Goal: Transaction & Acquisition: Book appointment/travel/reservation

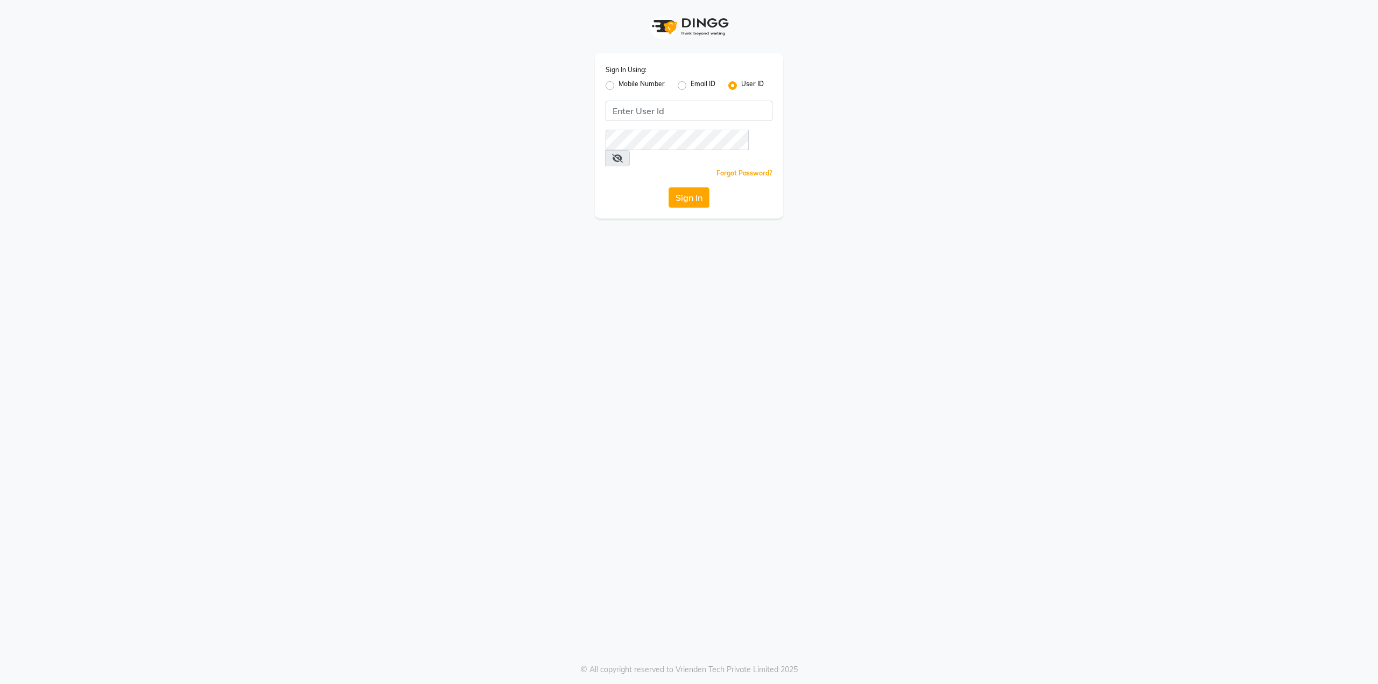
click at [610, 92] on div "Sign In Using: Mobile Number Email ID User ID Remember me Forgot Password? Sign…" at bounding box center [689, 135] width 188 height 165
click at [618, 86] on label "Mobile Number" at bounding box center [641, 85] width 46 height 13
click at [618, 86] on input "Mobile Number" at bounding box center [621, 82] width 7 height 7
radio input "true"
radio input "false"
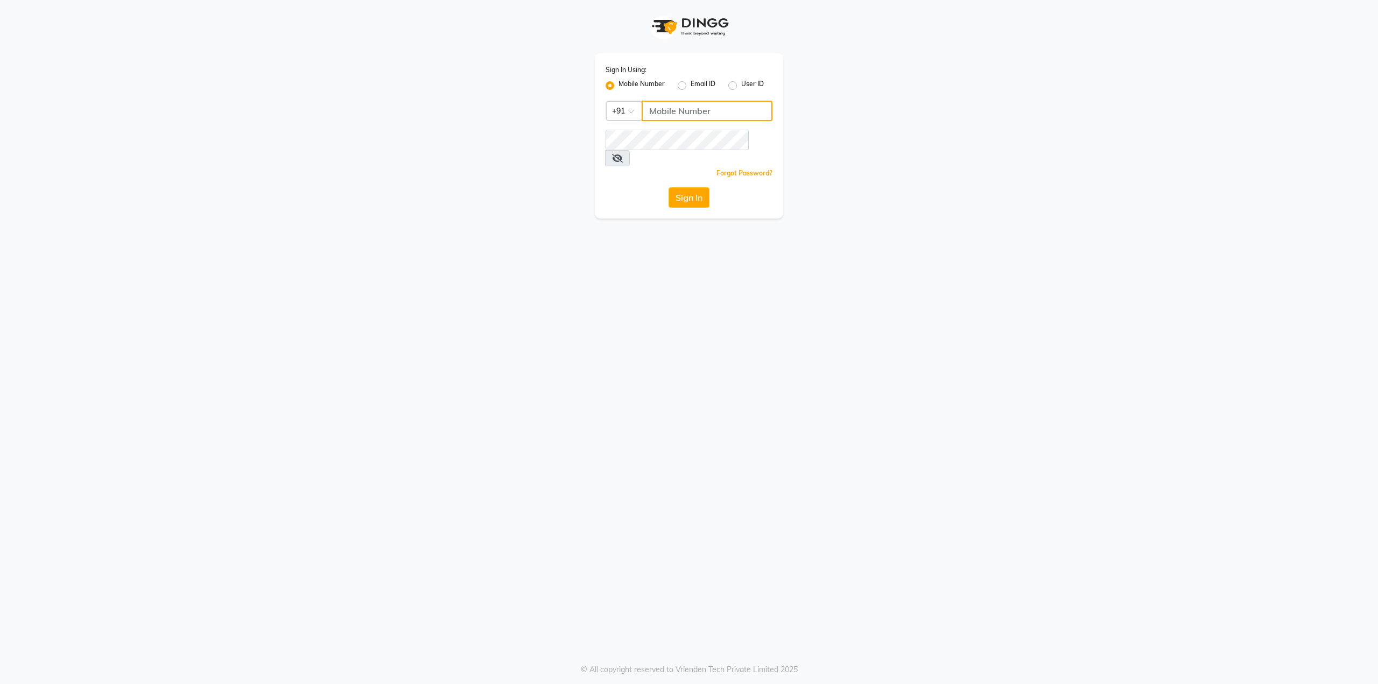
click at [678, 104] on input "Username" at bounding box center [706, 111] width 131 height 20
type input "9867595966"
click at [684, 187] on button "Sign In" at bounding box center [688, 197] width 41 height 20
click at [630, 150] on span at bounding box center [617, 158] width 25 height 16
click at [623, 154] on icon at bounding box center [617, 158] width 11 height 9
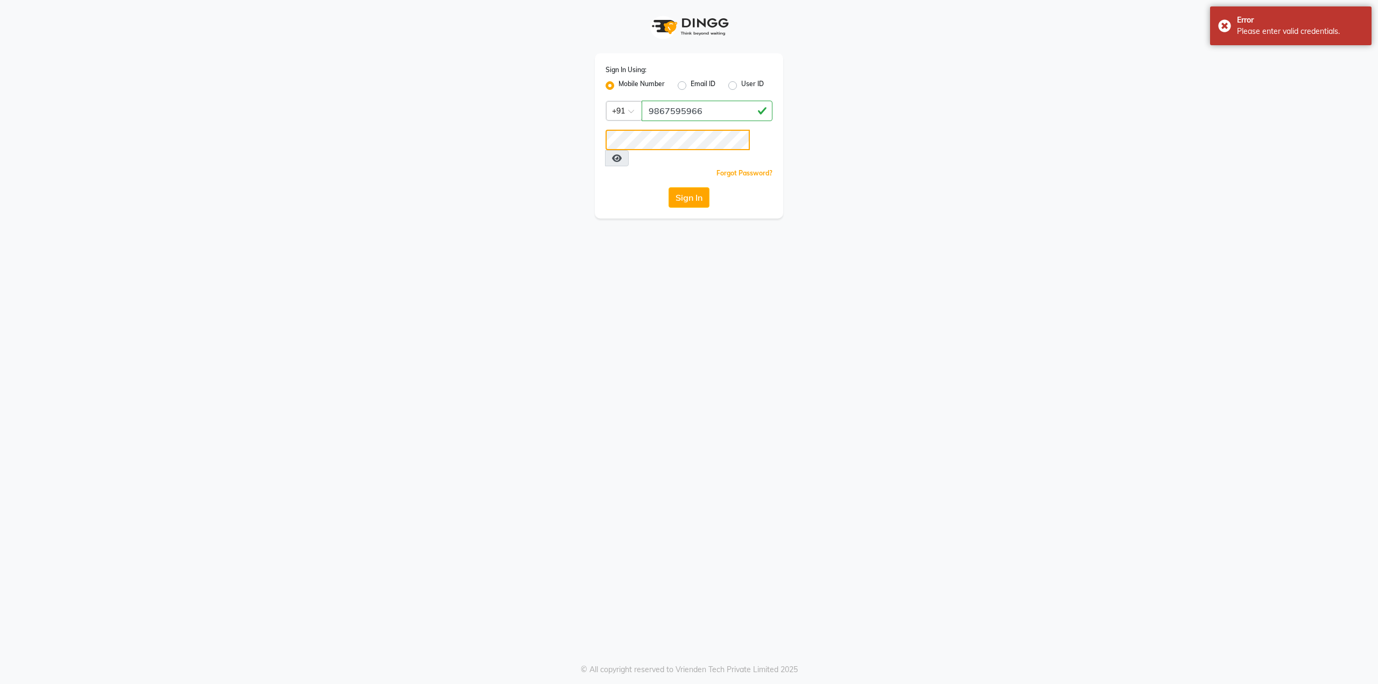
click at [594, 146] on div "Sign In Using: Mobile Number Email ID User ID Country Code × [PHONE_NUMBER] Rem…" at bounding box center [689, 109] width 204 height 218
click at [689, 187] on button "Sign In" at bounding box center [688, 197] width 41 height 20
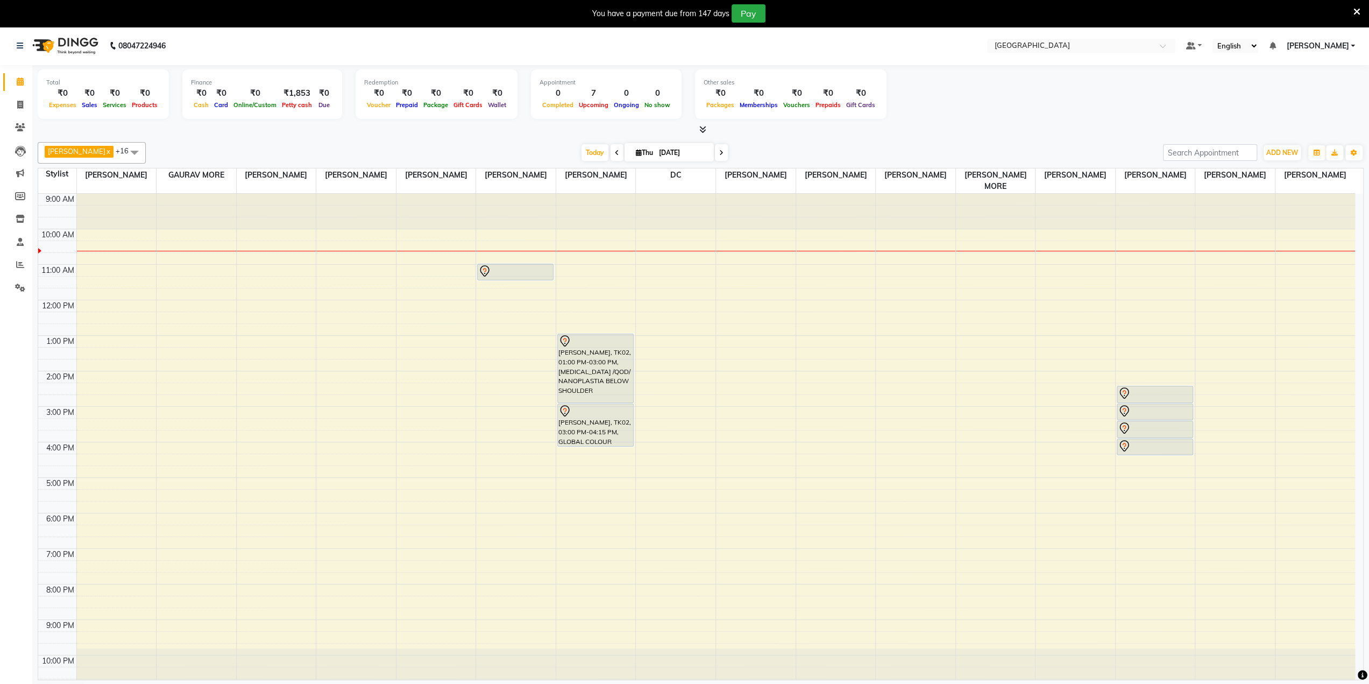
click at [1169, 338] on div "9:00 AM 10:00 AM 11:00 AM 12:00 PM 1:00 PM 2:00 PM 3:00 PM 4:00 PM 5:00 PM 6:00…" at bounding box center [696, 442] width 1317 height 497
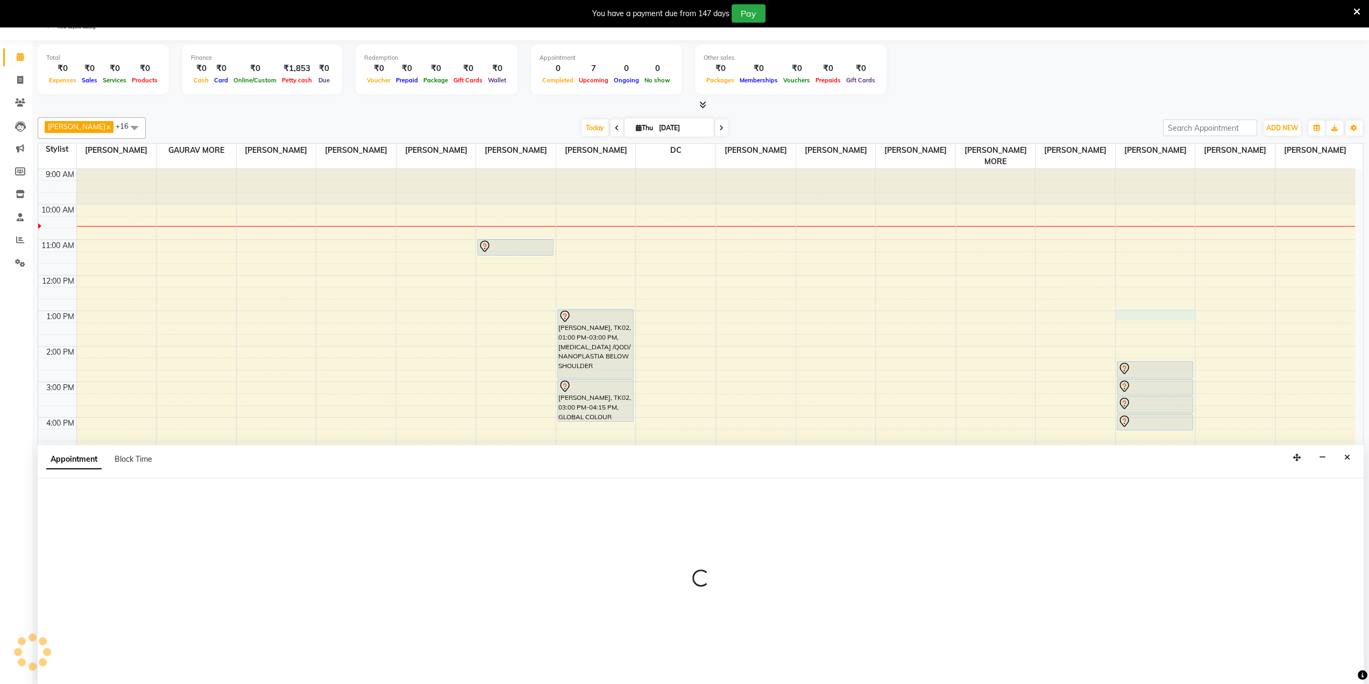
scroll to position [27, 0]
select select "85941"
select select "tentative"
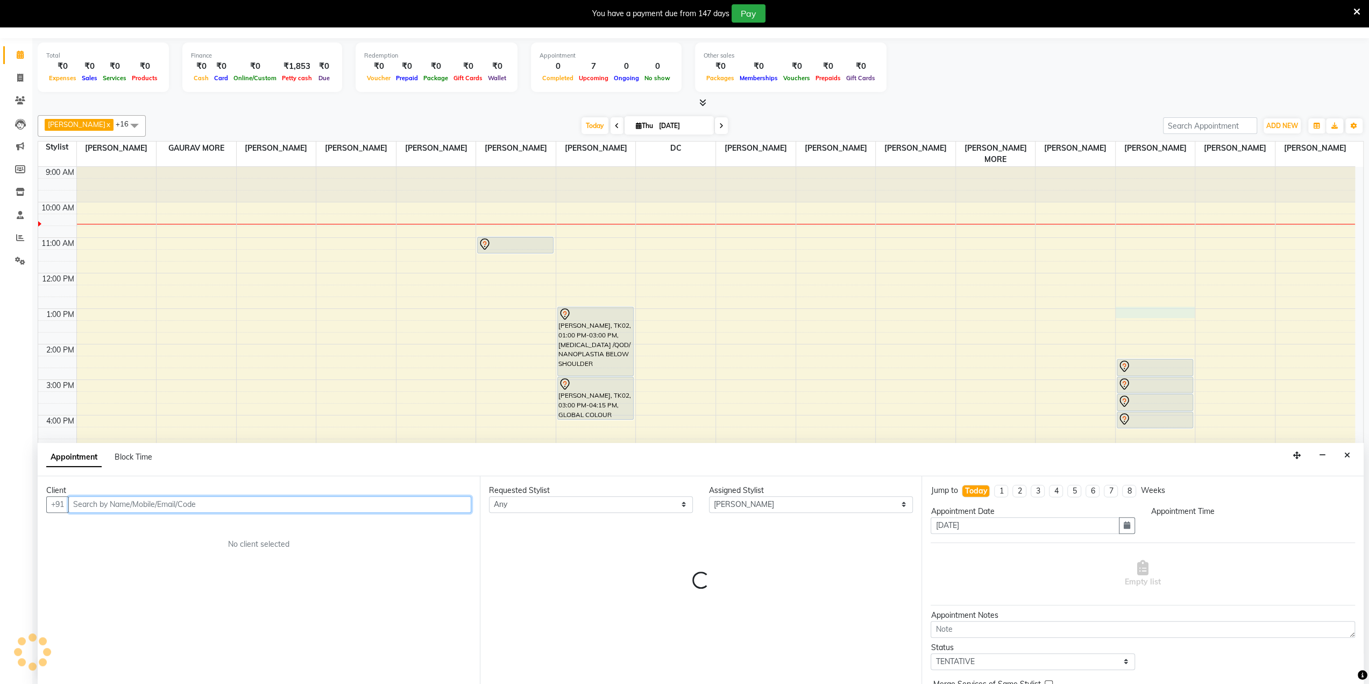
select select "780"
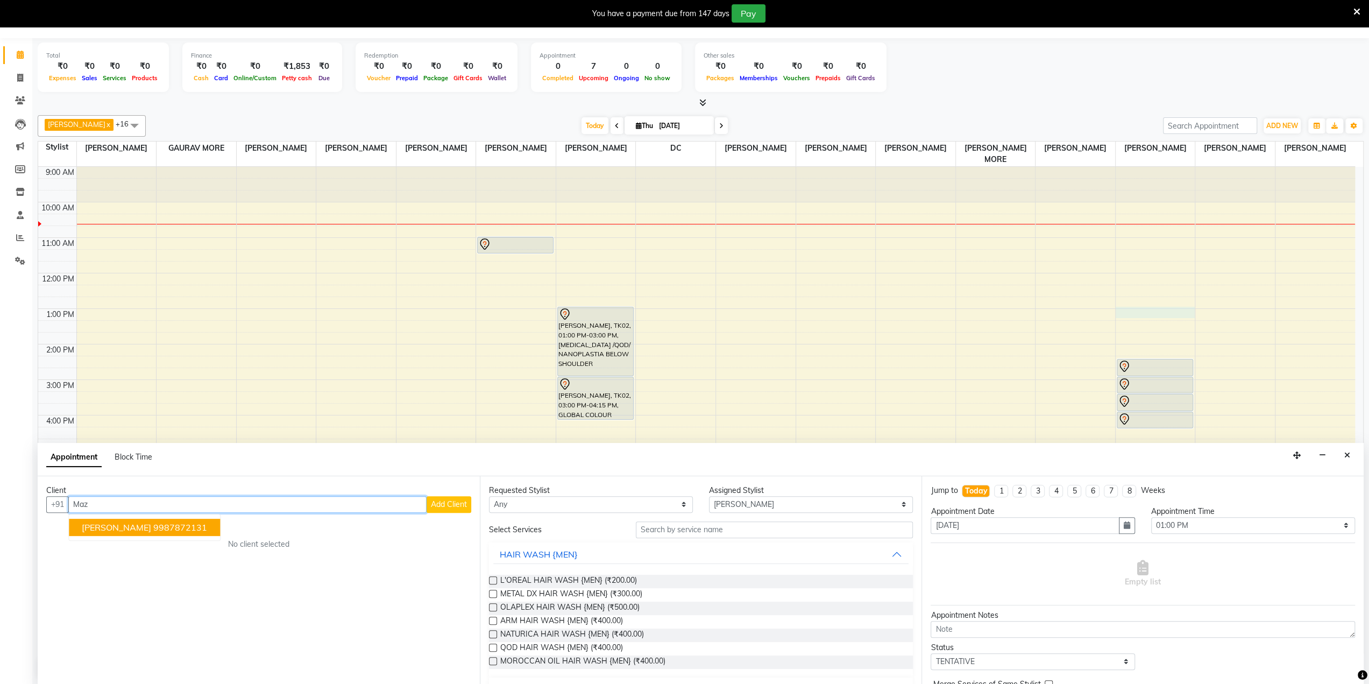
click at [195, 519] on button "[PERSON_NAME] 9987872131" at bounding box center [144, 527] width 151 height 17
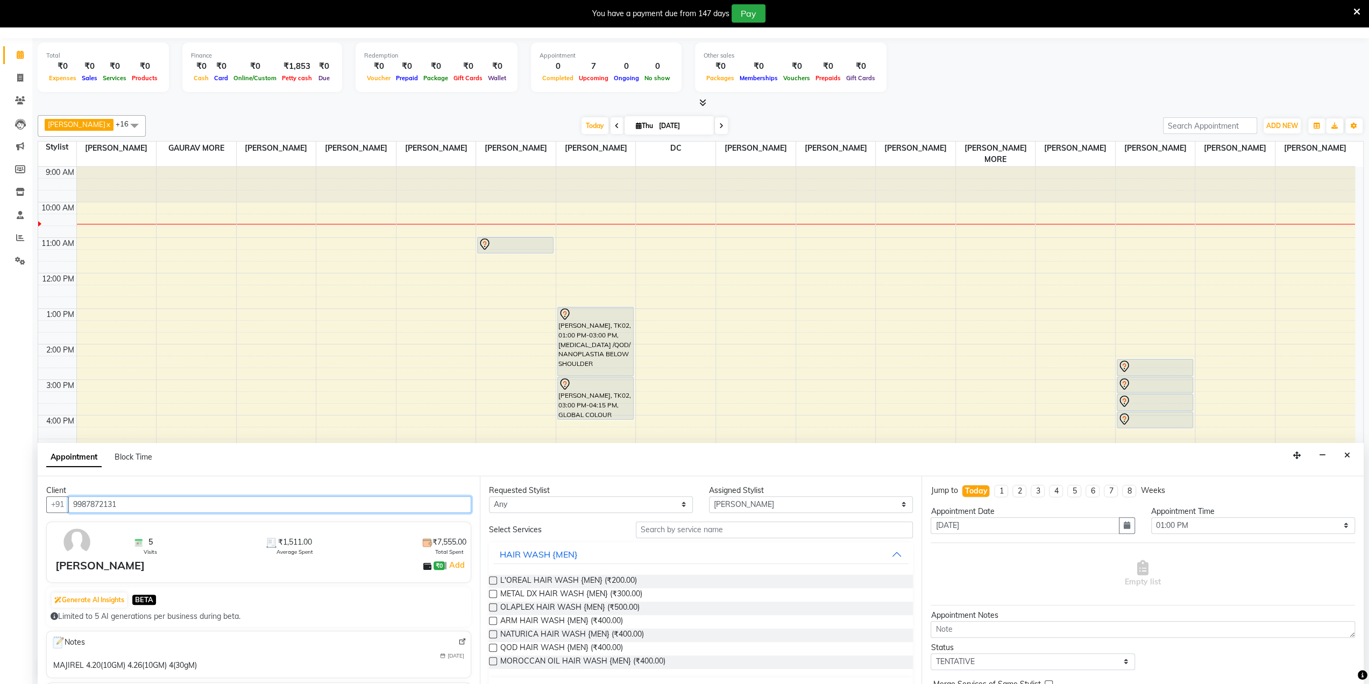
type input "9987872131"
click at [608, 512] on div "Requested Stylist Any [PERSON_NAME] [PERSON_NAME] [PERSON_NAME] [PERSON_NAME] M…" at bounding box center [701, 580] width 442 height 209
click at [603, 500] on select "Any AARTI SURI [PERSON_NAME] [PERSON_NAME] [PERSON_NAME] MORE DC [PERSON_NAME] …" at bounding box center [591, 504] width 204 height 17
select select "85941"
click at [489, 496] on select "Any AARTI SURI [PERSON_NAME] [PERSON_NAME] [PERSON_NAME] MORE DC [PERSON_NAME] …" at bounding box center [591, 504] width 204 height 17
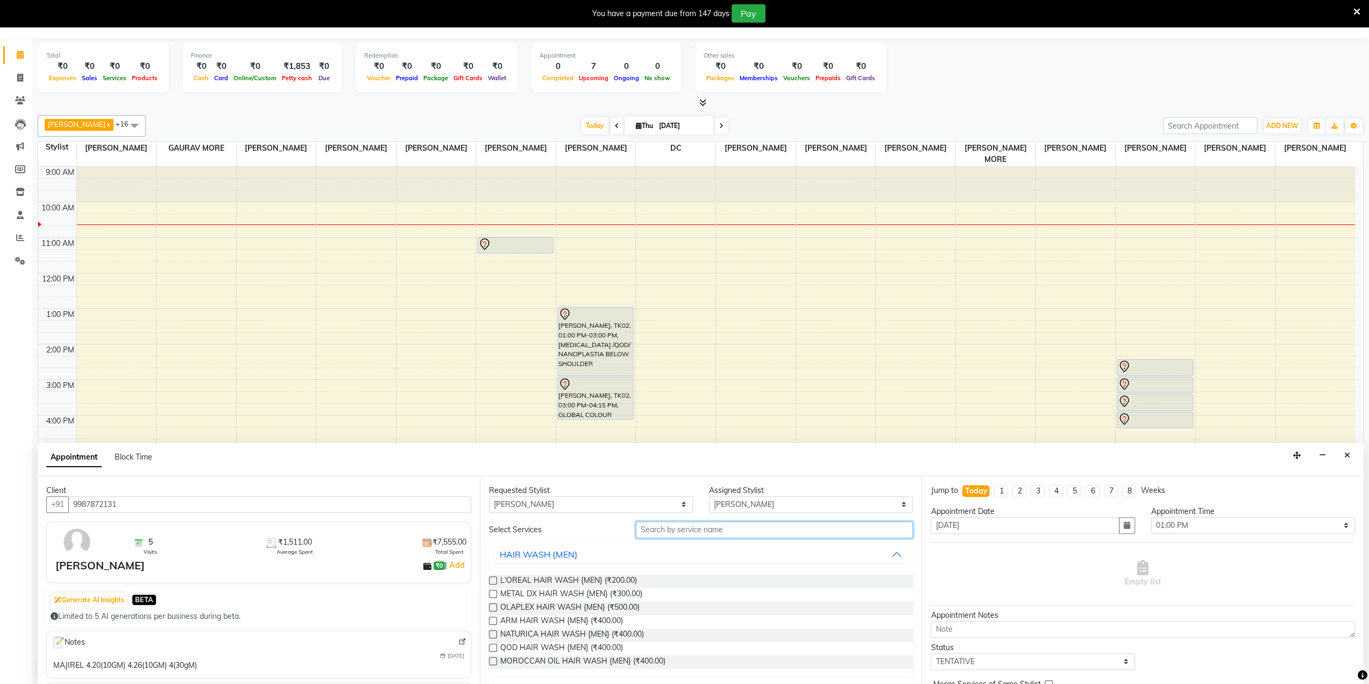
click at [653, 524] on input "text" at bounding box center [775, 529] width 278 height 17
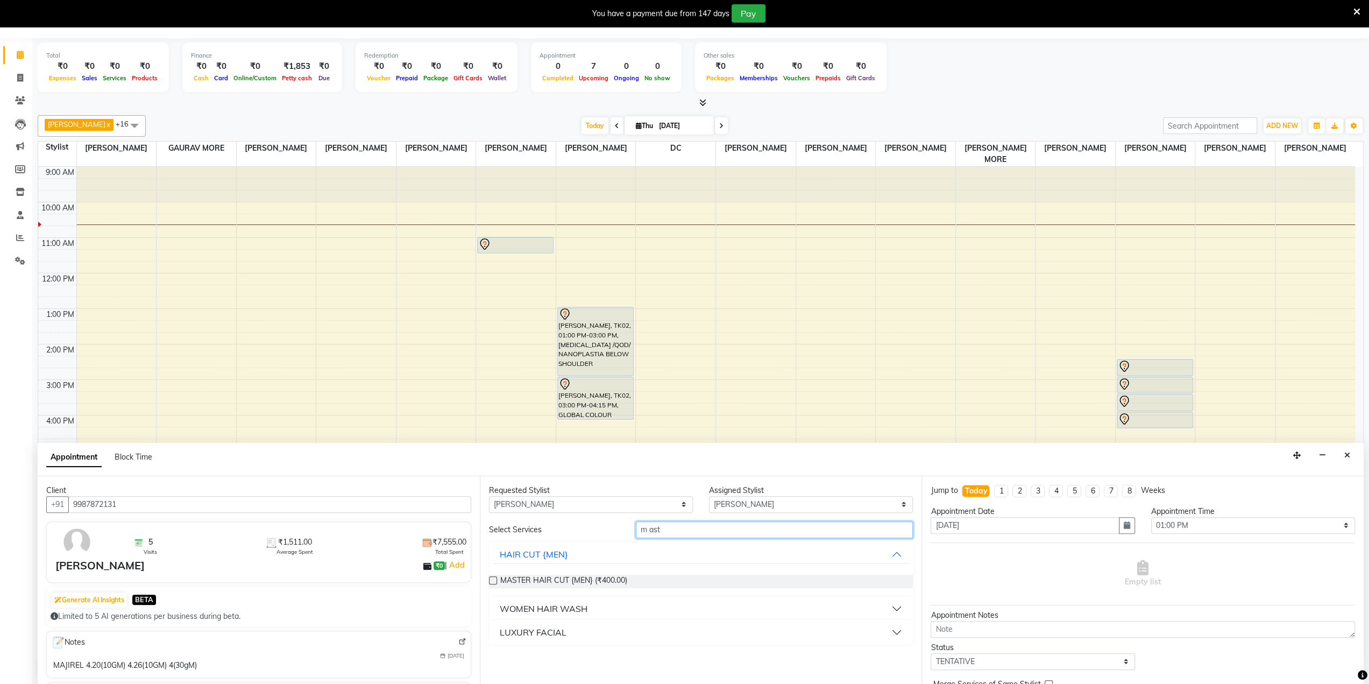
type input "m ast"
click at [493, 581] on label at bounding box center [493, 580] width 8 height 8
click at [493, 581] on input "checkbox" at bounding box center [492, 581] width 7 height 7
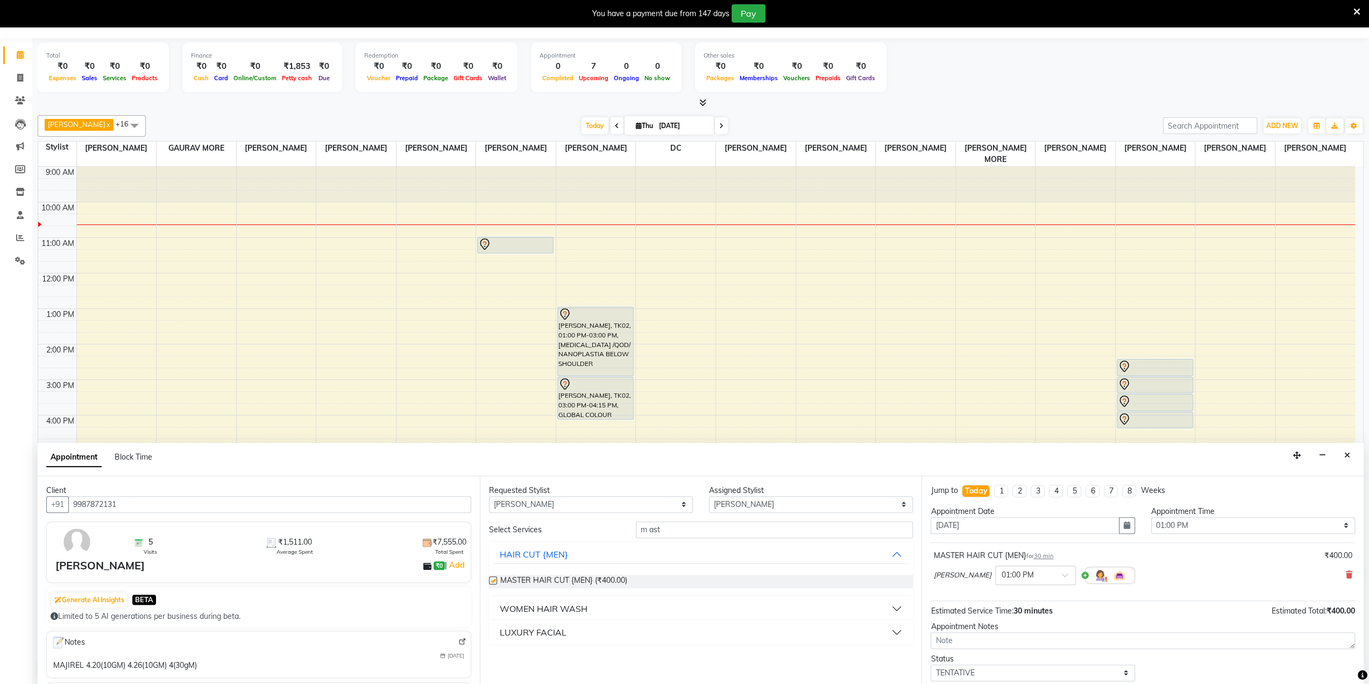
checkbox input "false"
drag, startPoint x: 665, startPoint y: 532, endPoint x: 589, endPoint y: 532, distance: 75.9
click at [623, 532] on div "Select Services m ast" at bounding box center [701, 529] width 441 height 17
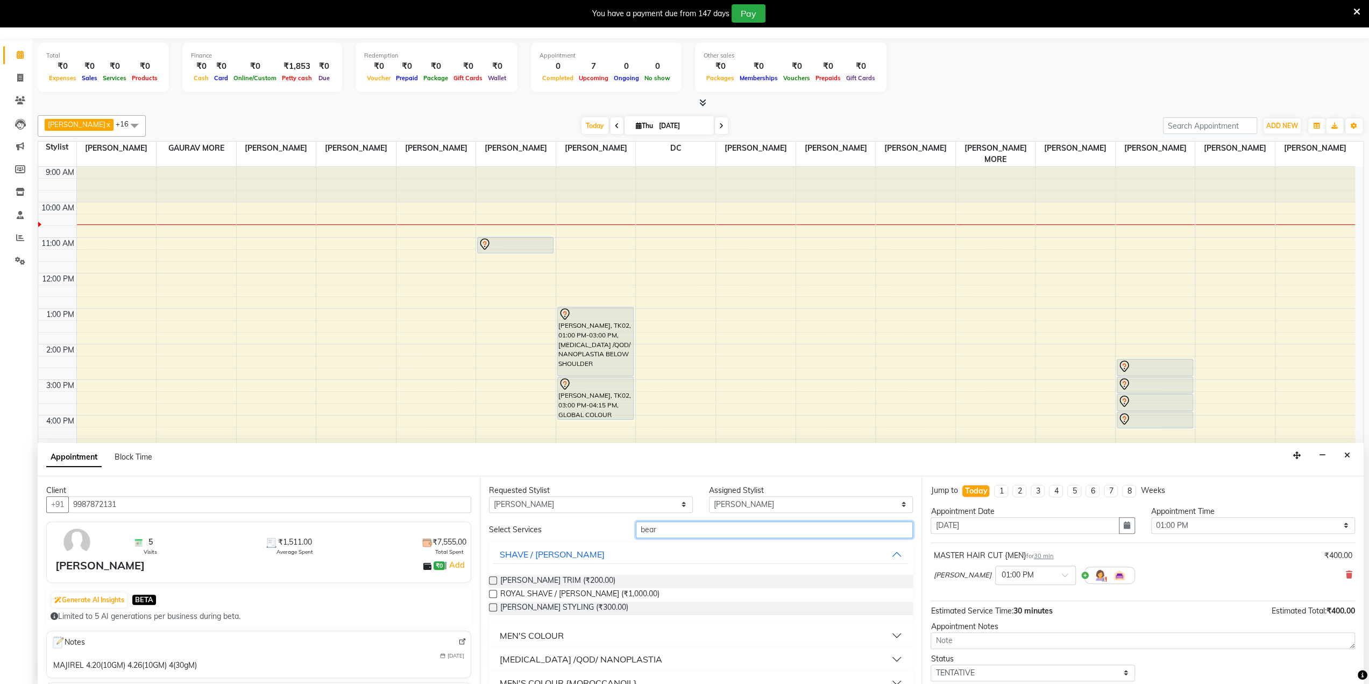
type input "bear"
click at [493, 606] on label at bounding box center [493, 607] width 8 height 8
click at [493, 606] on input "checkbox" at bounding box center [492, 608] width 7 height 7
checkbox input "false"
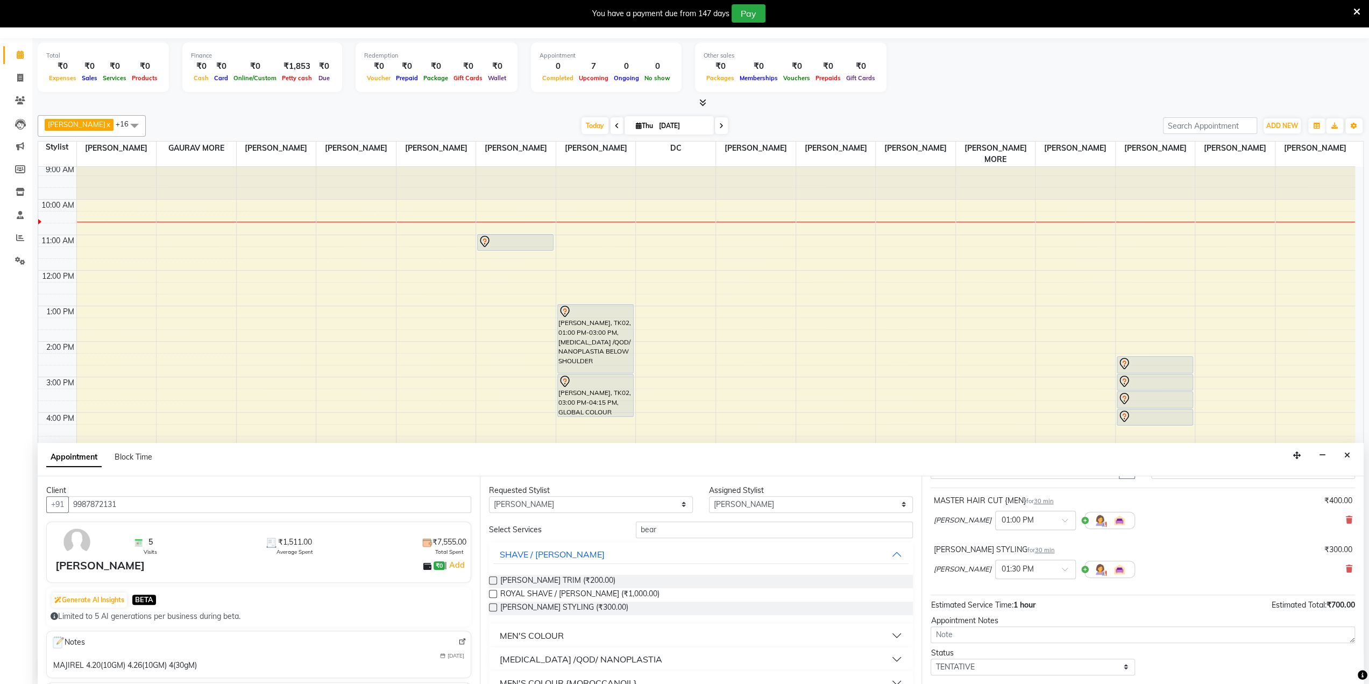
scroll to position [112, 0]
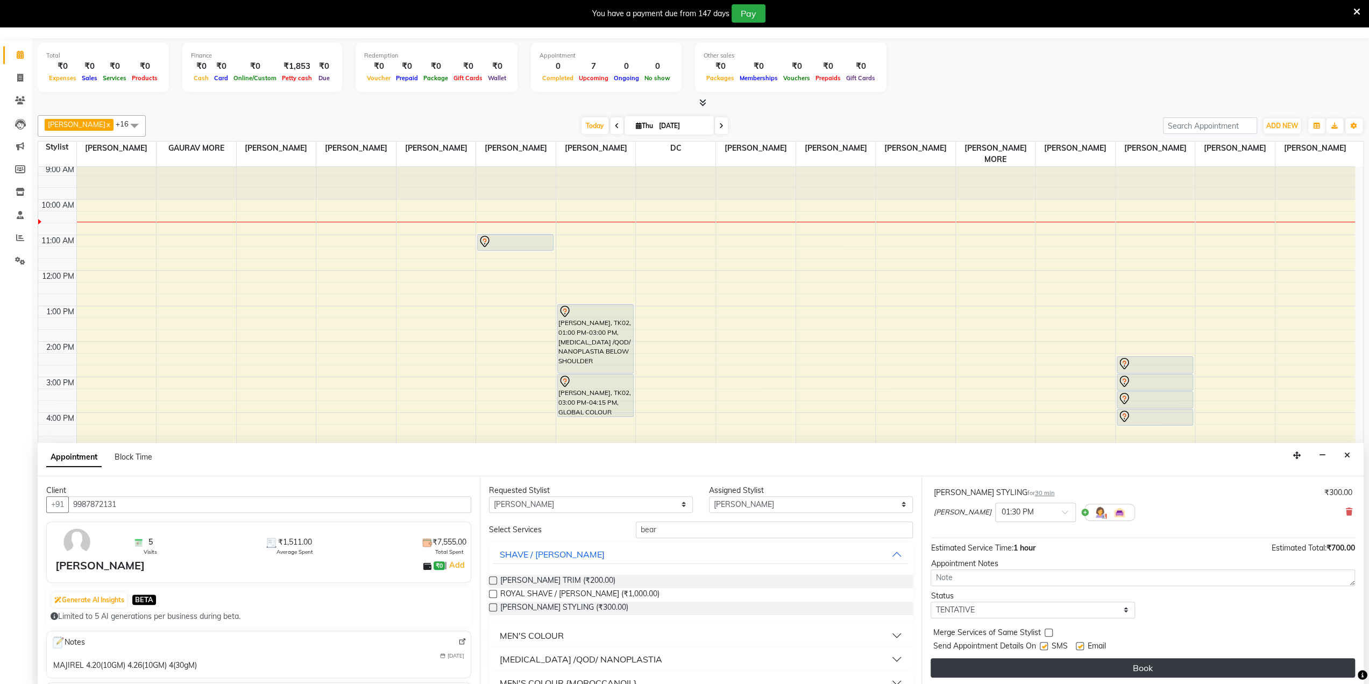
click at [1197, 665] on button "Book" at bounding box center [1143, 667] width 425 height 19
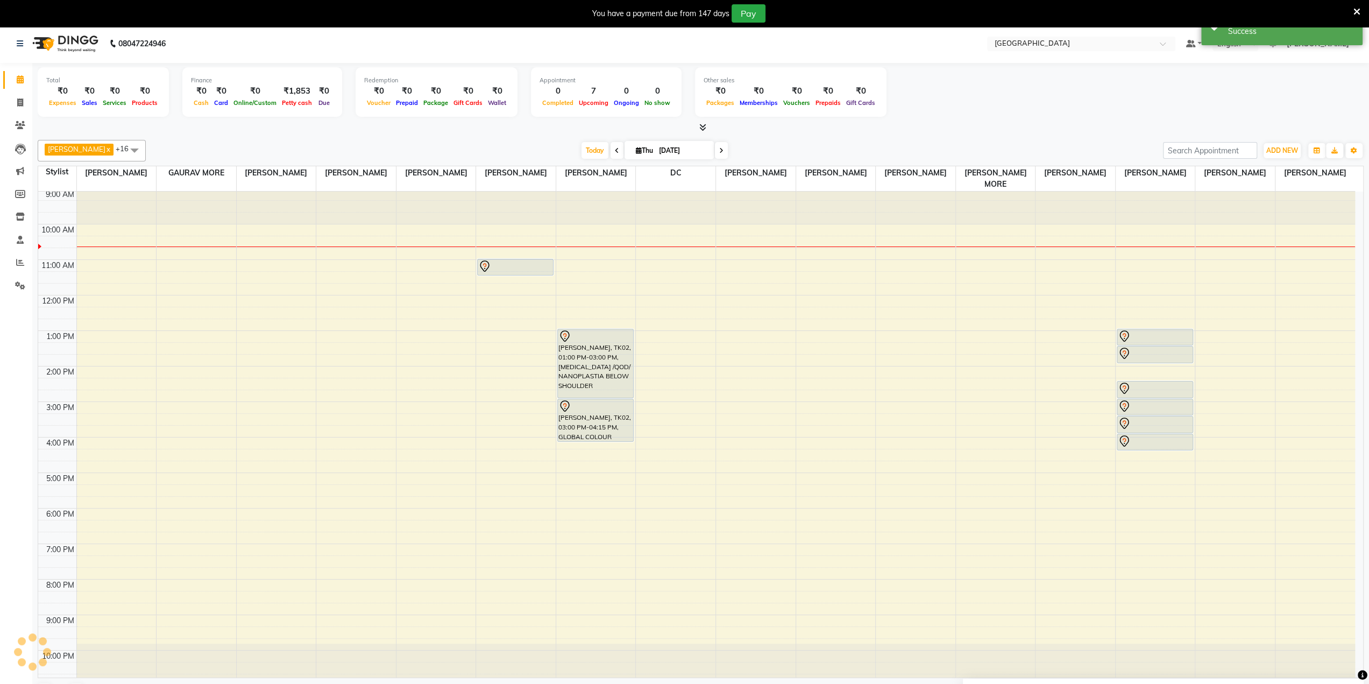
scroll to position [0, 0]
